Goal: Navigation & Orientation: Find specific page/section

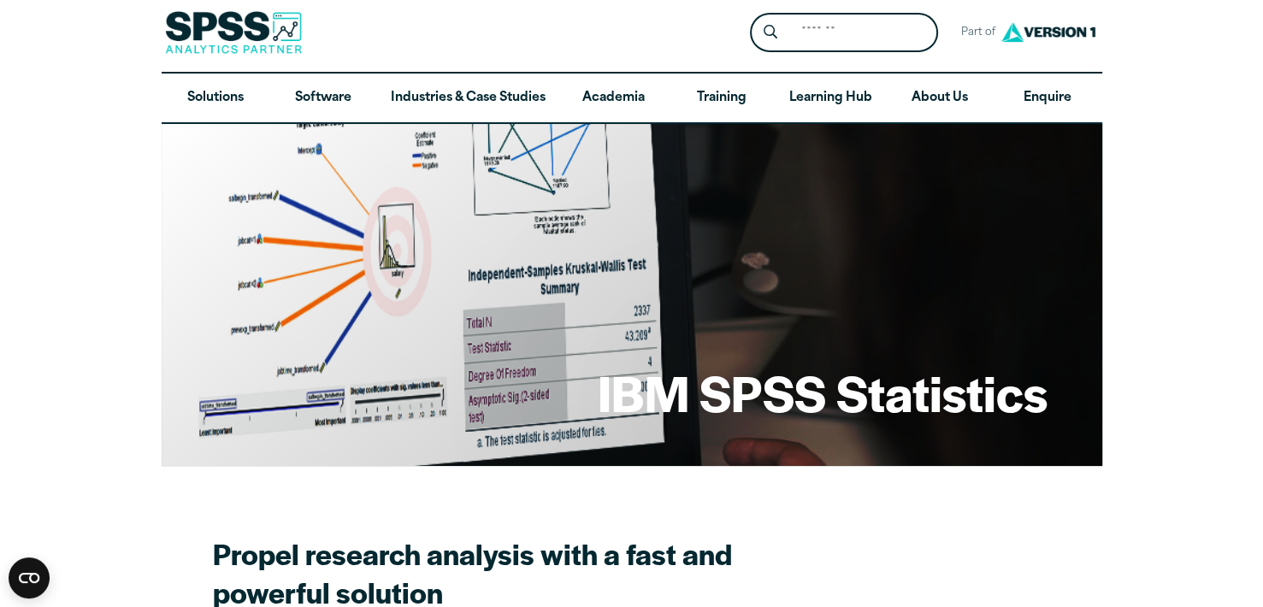
scroll to position [6, 0]
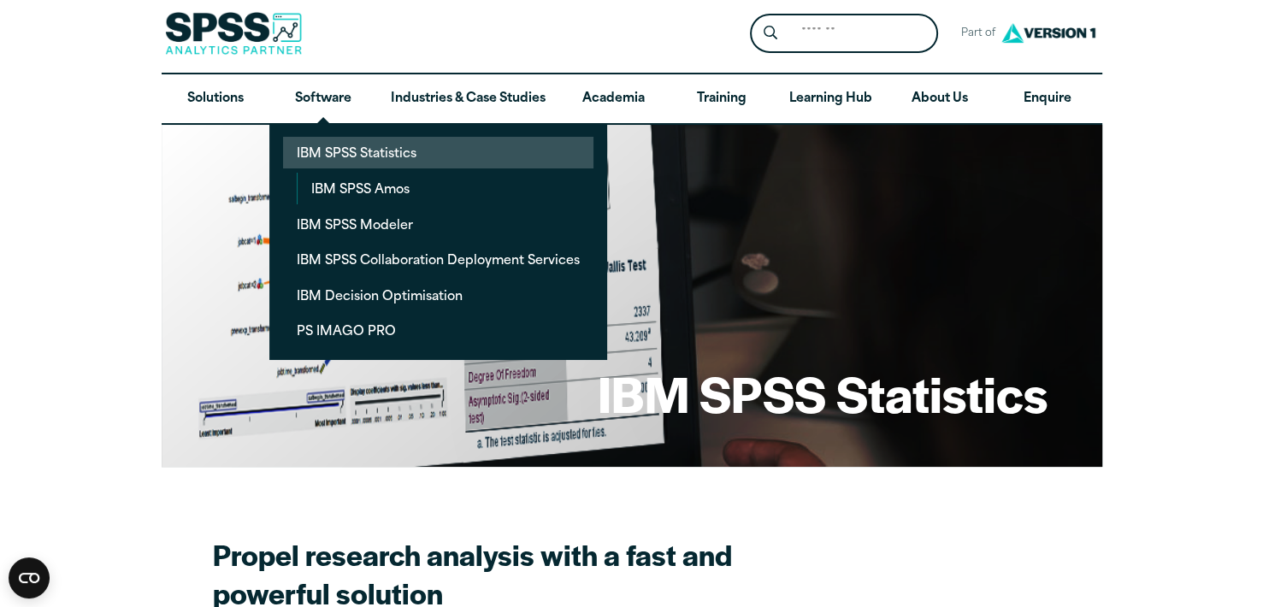
click at [370, 160] on link "IBM SPSS Statistics" at bounding box center [438, 153] width 310 height 32
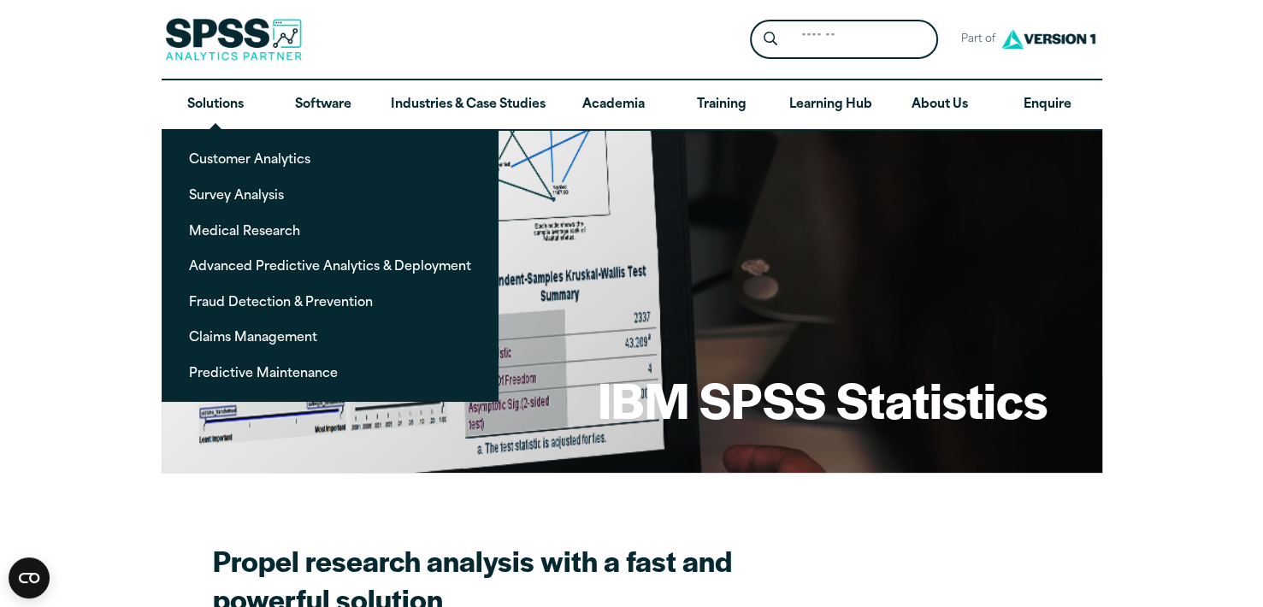
click at [225, 44] on img at bounding box center [233, 39] width 137 height 43
